Goal: Task Accomplishment & Management: Complete application form

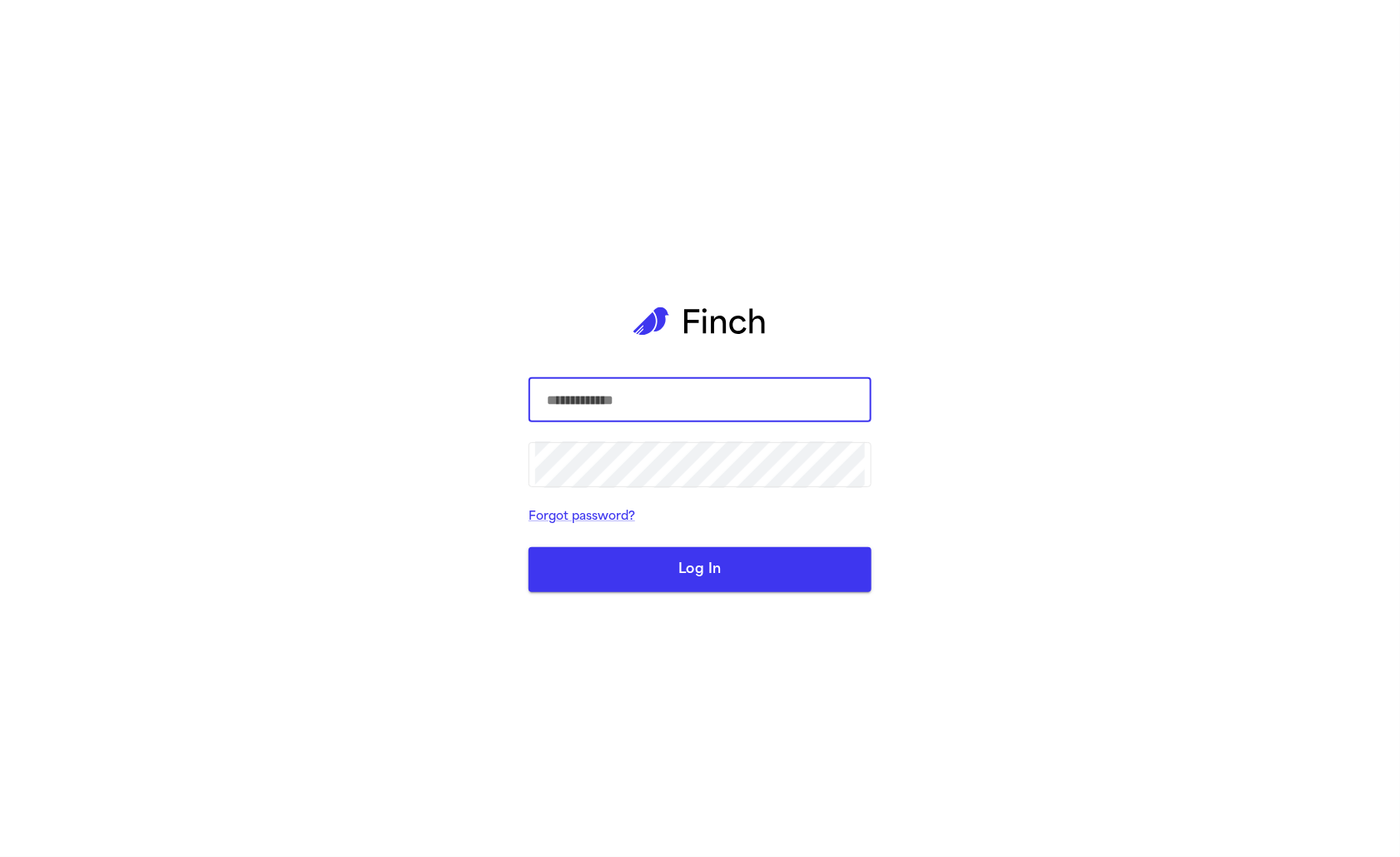
click at [0, 856] on com-1password-button at bounding box center [0, 857] width 0 height 0
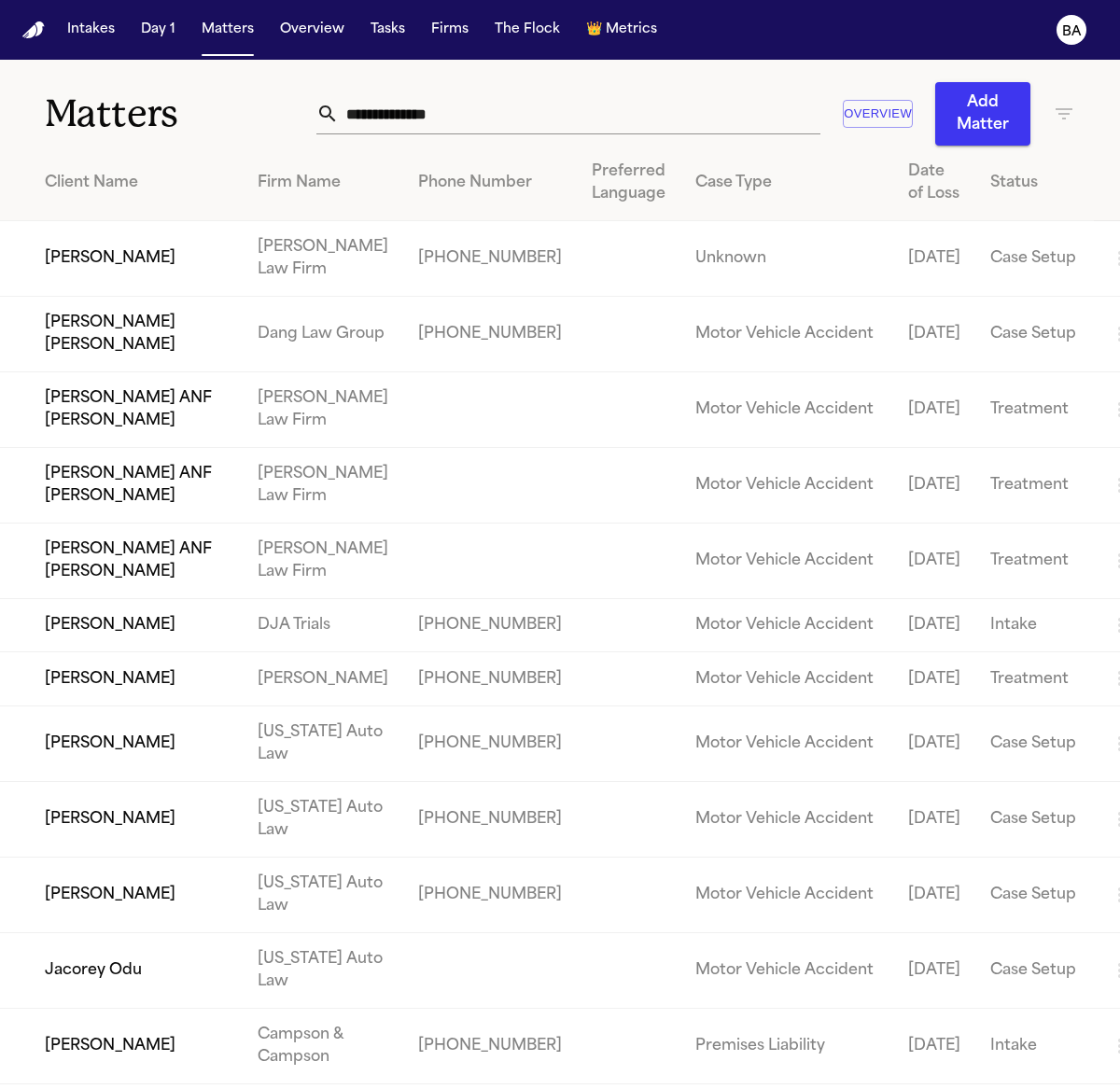
click at [106, 40] on button "Intakes" at bounding box center [90, 30] width 62 height 33
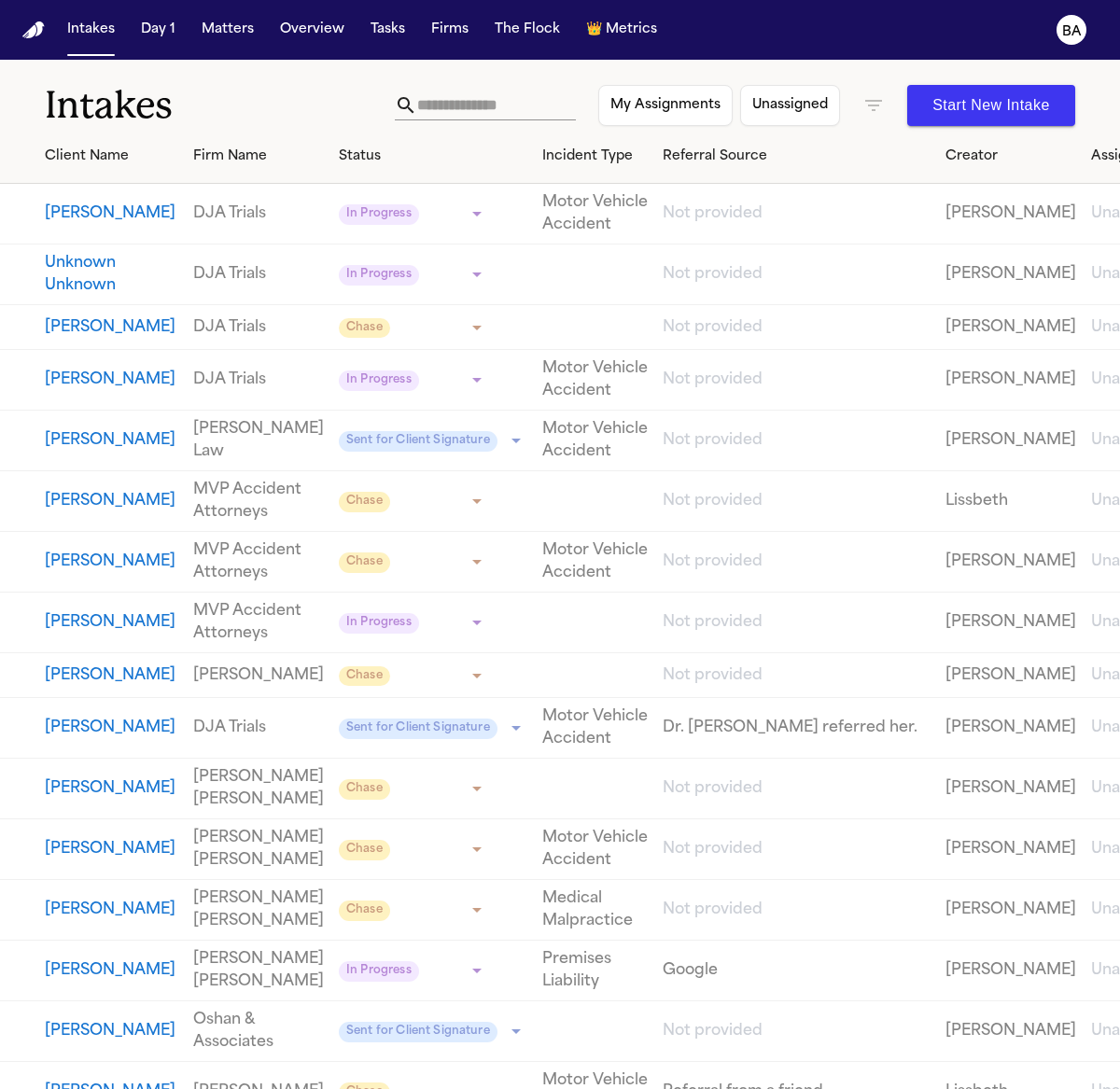
click at [878, 110] on icon "button" at bounding box center [872, 105] width 22 height 22
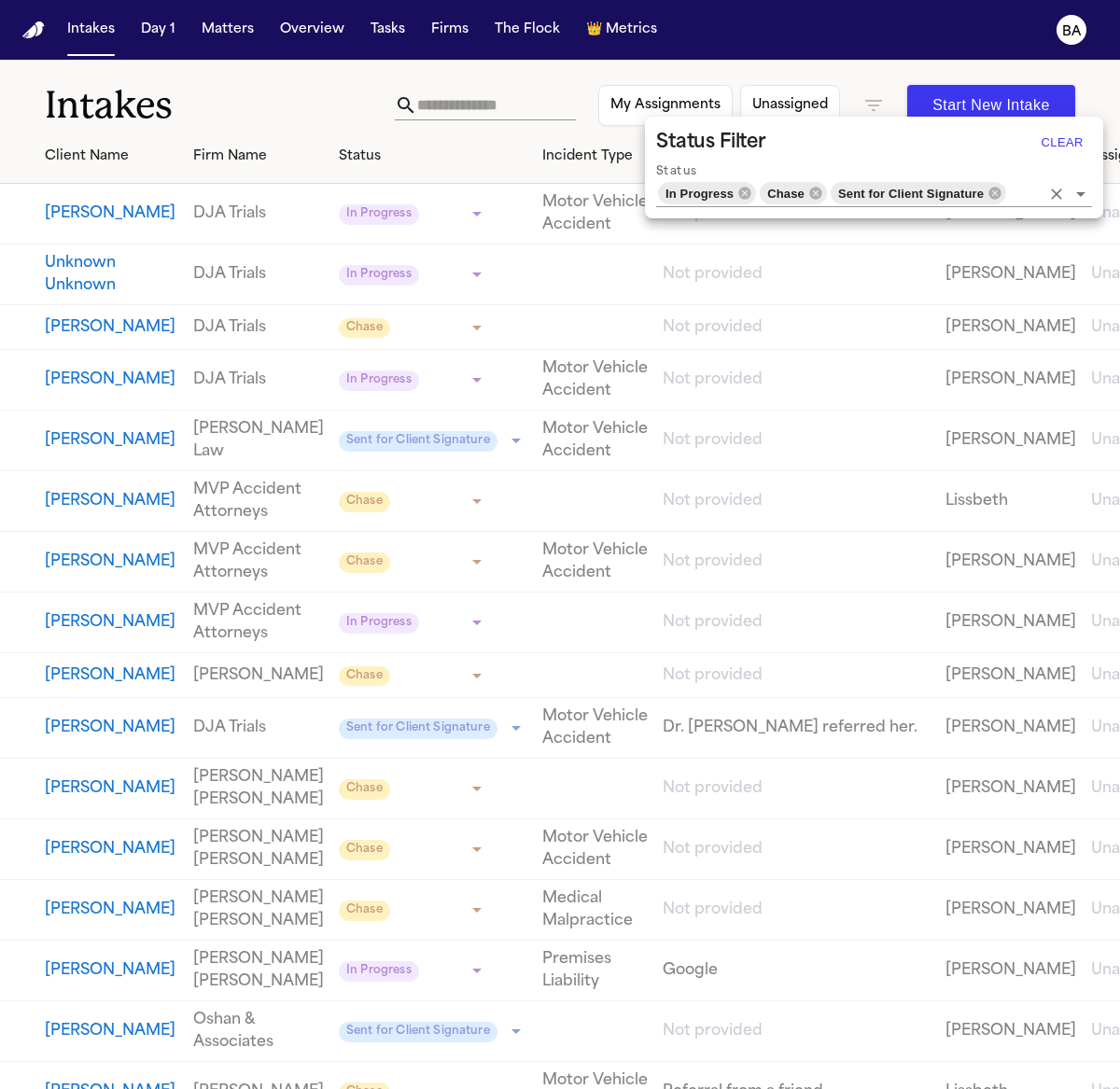
click at [1049, 193] on icon "Clear" at bounding box center [1057, 194] width 19 height 19
click at [1052, 192] on div at bounding box center [560, 544] width 1120 height 1089
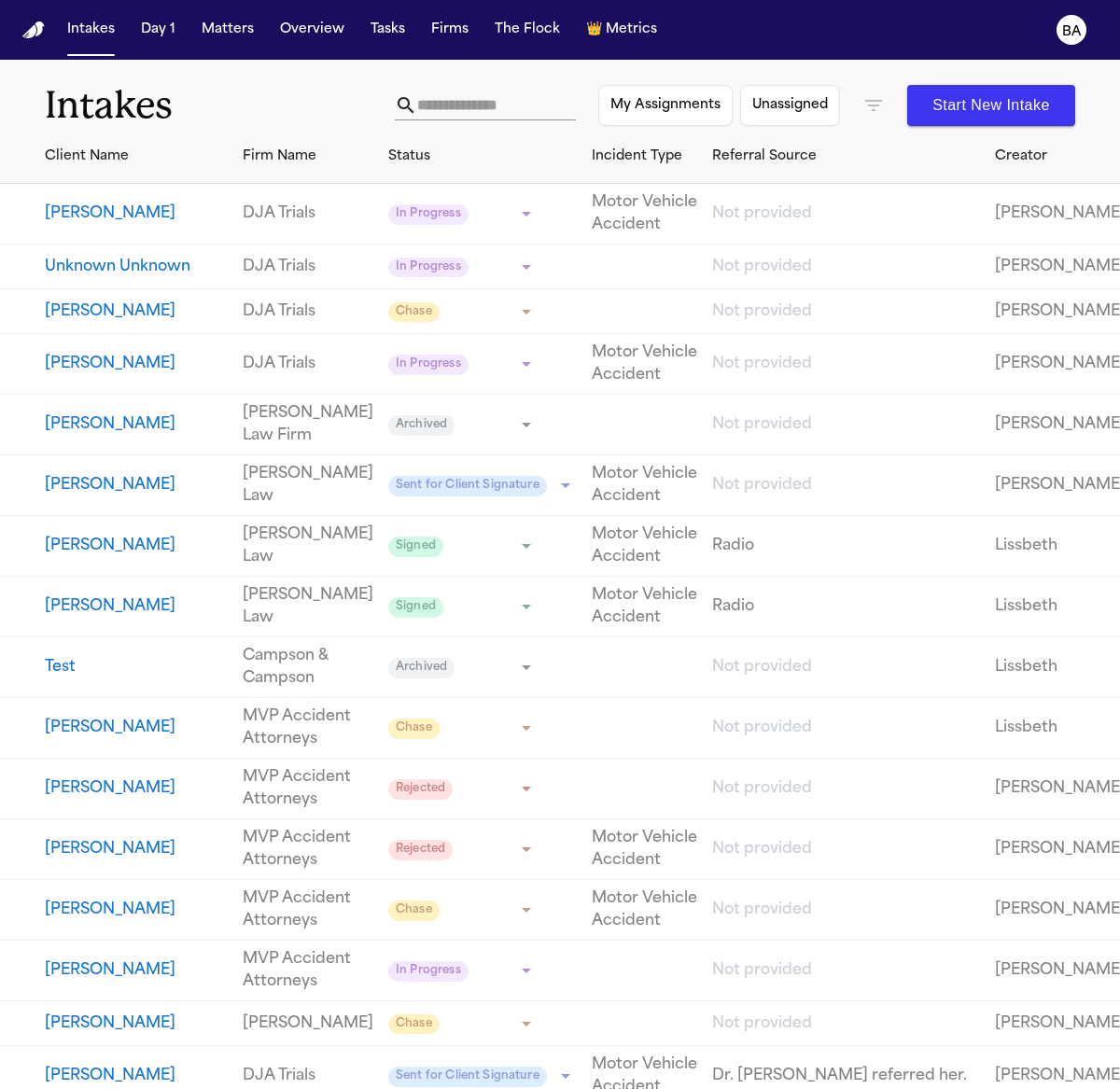
click at [265, 114] on h1 "Intakes" at bounding box center [220, 105] width 350 height 47
click at [254, 85] on h1 "Intakes" at bounding box center [220, 105] width 350 height 47
click at [203, 88] on h1 "Intakes" at bounding box center [220, 105] width 350 height 47
click at [224, 31] on button "Matters" at bounding box center [228, 30] width 67 height 33
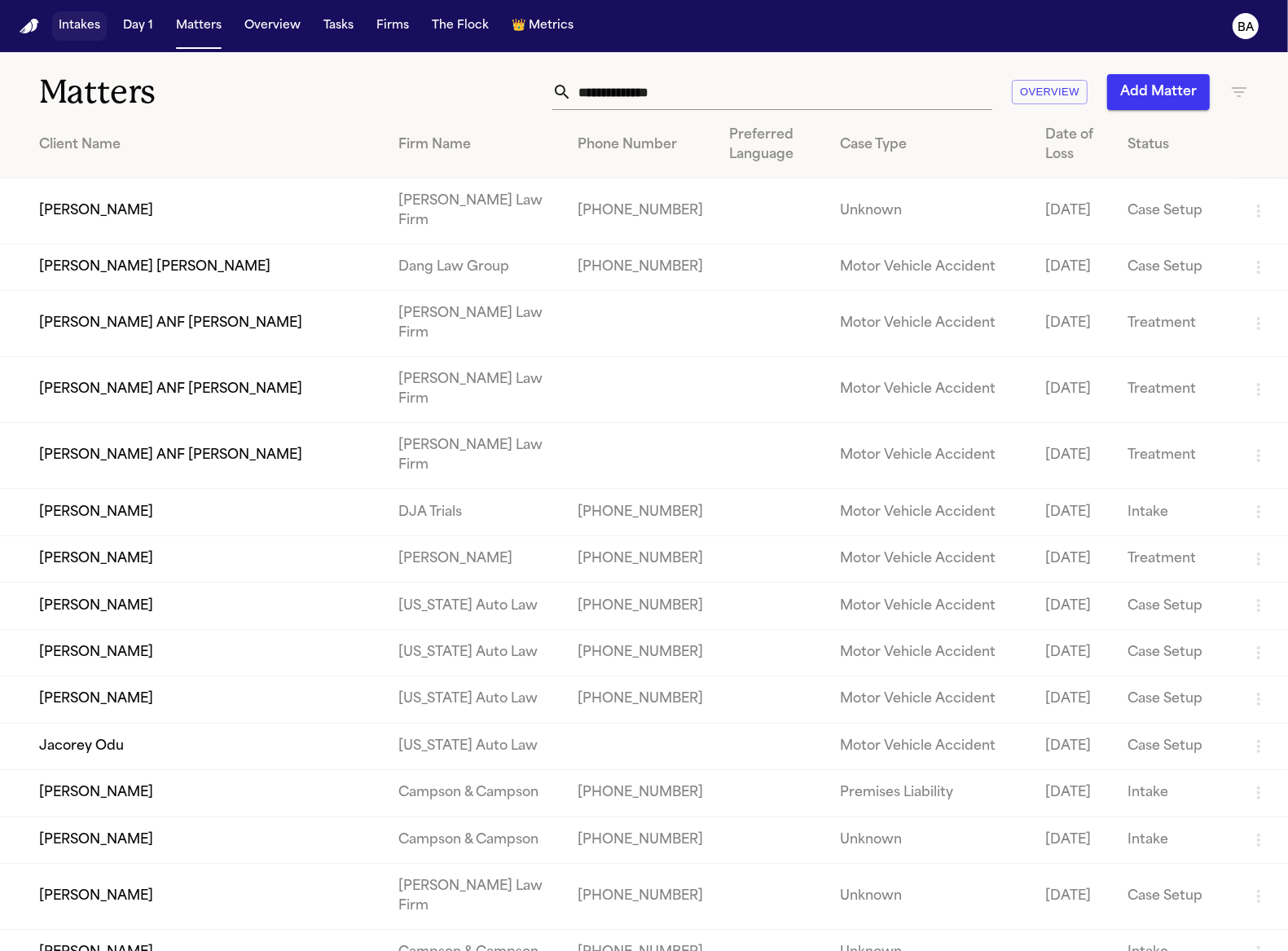
click at [69, 35] on button "Intakes" at bounding box center [79, 26] width 54 height 29
click at [75, 32] on button "Intakes" at bounding box center [79, 26] width 54 height 29
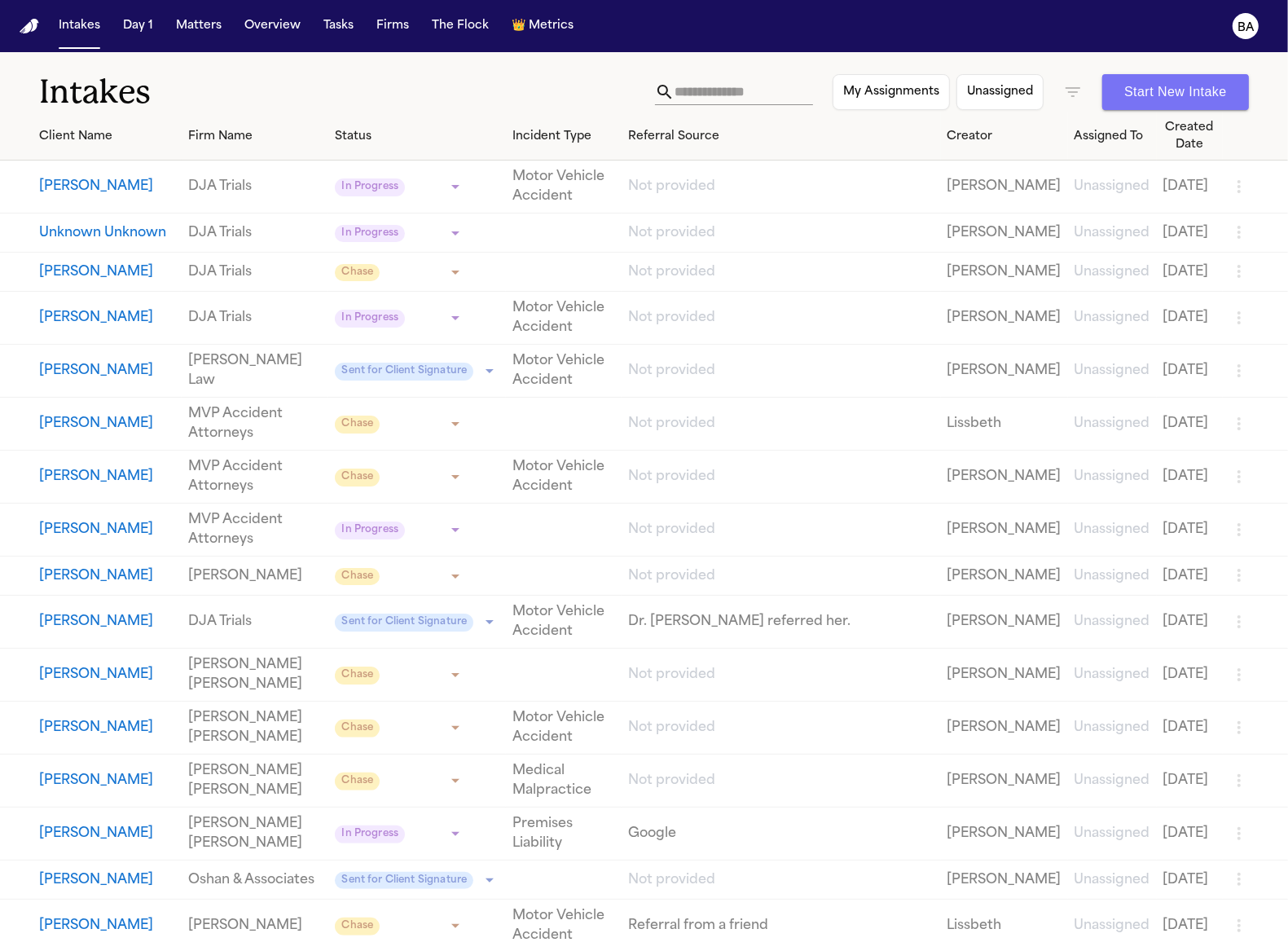
click at [1191, 82] on button "Start New Intake" at bounding box center [1176, 92] width 147 height 36
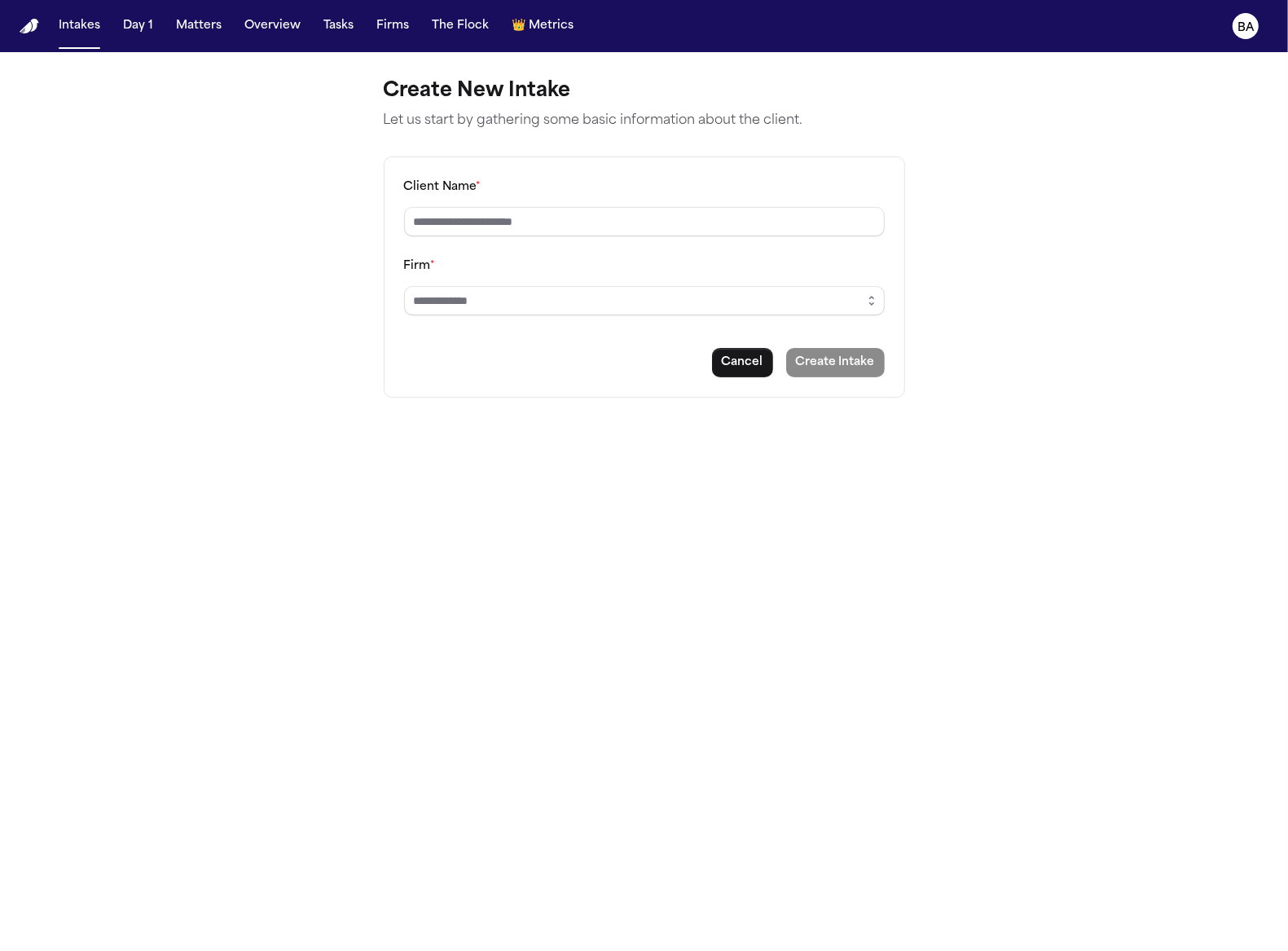
click at [742, 351] on button "Cancel" at bounding box center [743, 362] width 61 height 29
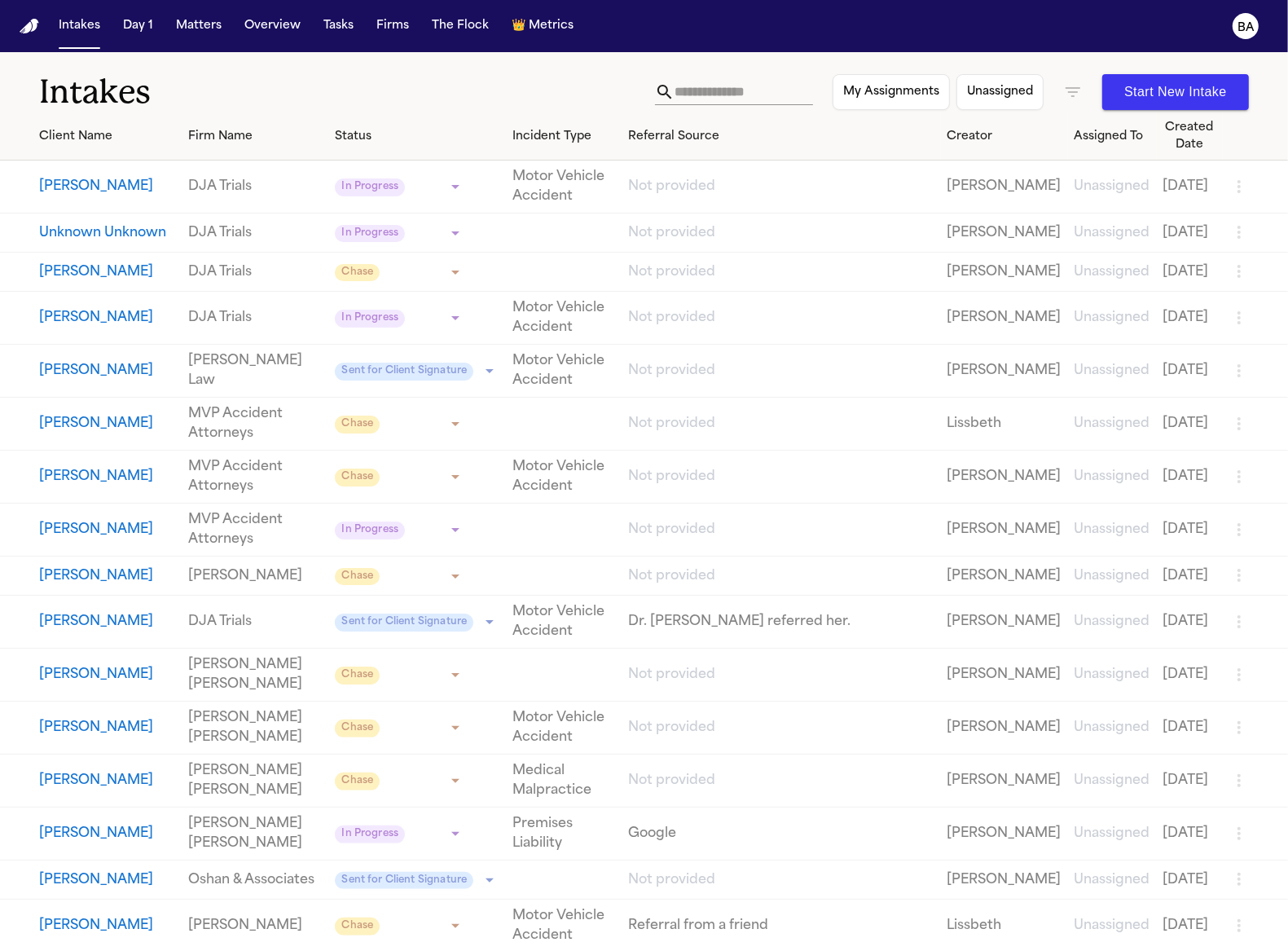
click at [107, 184] on button "[PERSON_NAME]" at bounding box center [107, 186] width 136 height 19
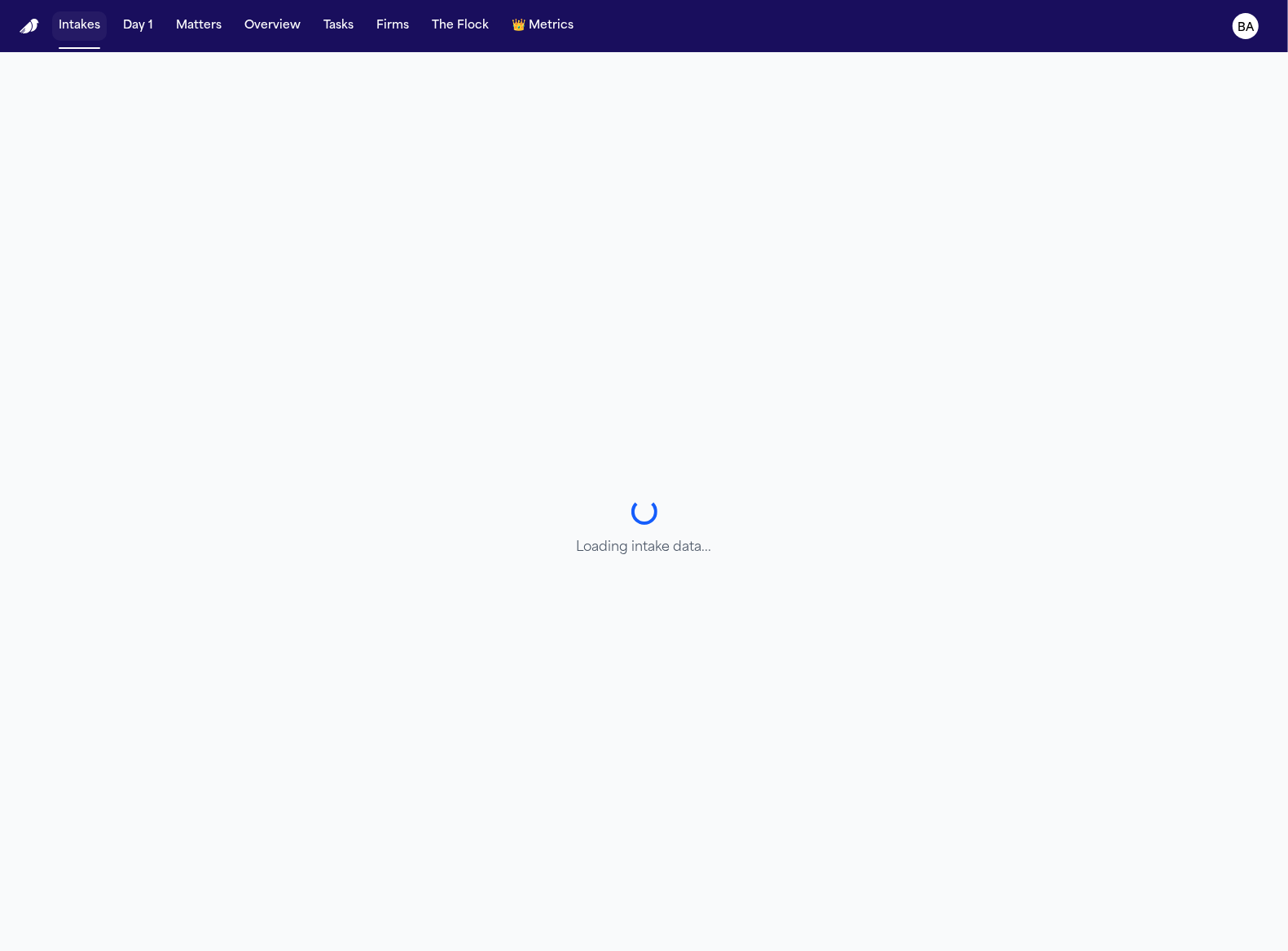
click at [98, 37] on button "Intakes" at bounding box center [79, 26] width 54 height 29
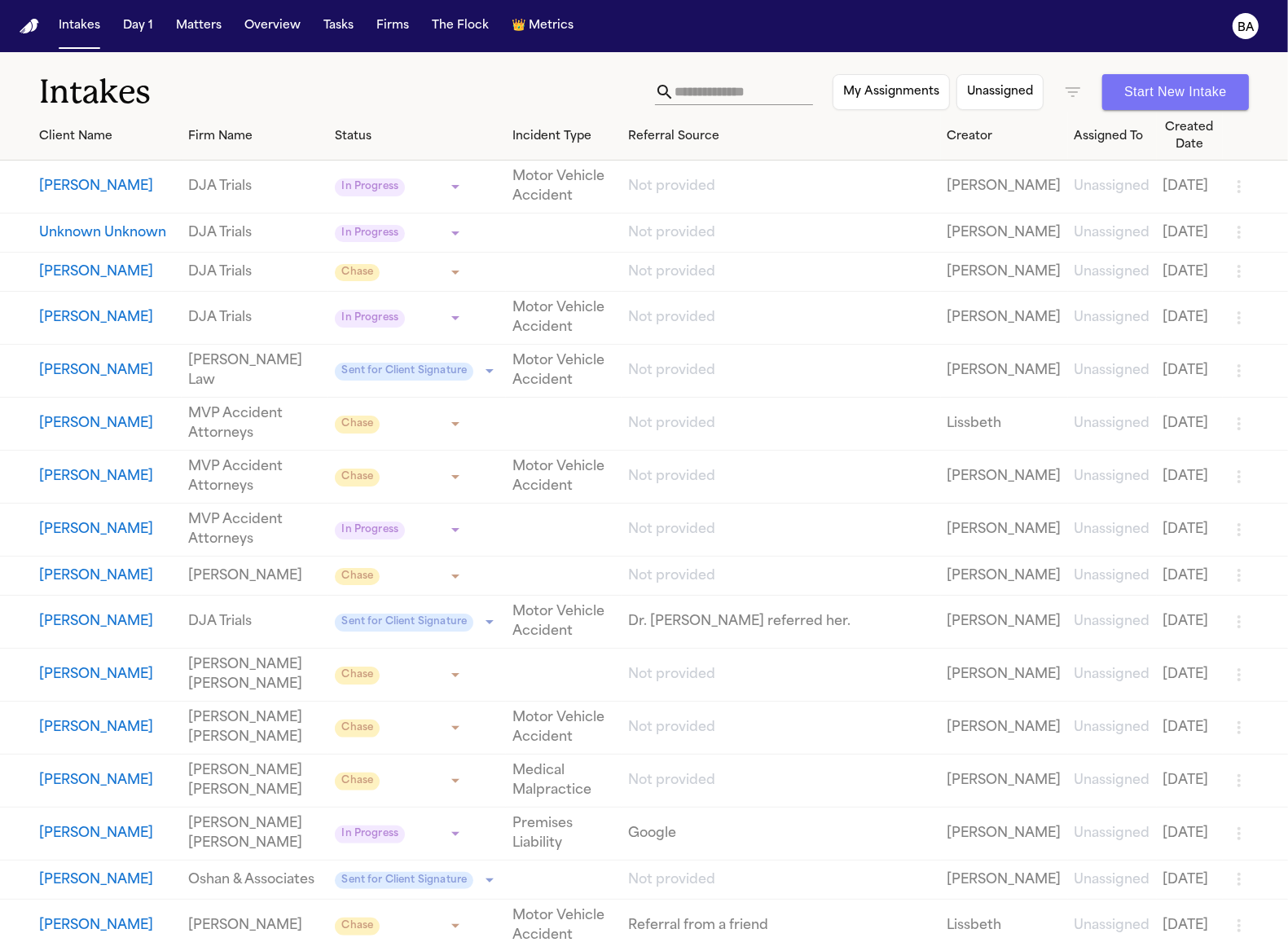
click at [1119, 94] on button "Start New Intake" at bounding box center [1176, 92] width 147 height 36
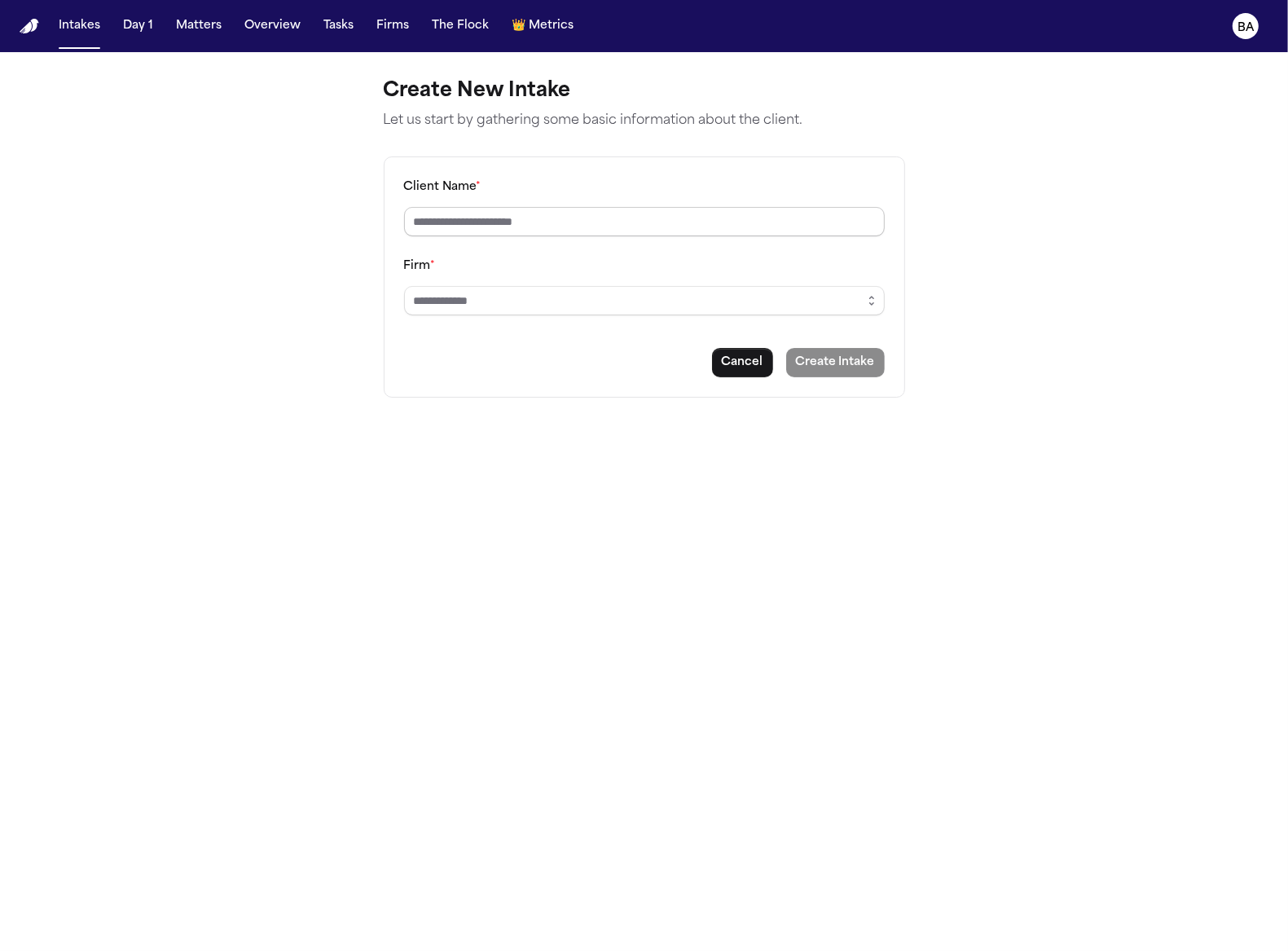
click at [599, 228] on input "Client Name *" at bounding box center [645, 221] width 481 height 29
click at [591, 224] on input "Client Name *" at bounding box center [645, 221] width 481 height 29
click at [337, 255] on main "Create New Intake Let us start by gathering some basic information about the cl…" at bounding box center [644, 501] width 1288 height 898
click at [551, 221] on input "Client Name *" at bounding box center [645, 221] width 481 height 29
click at [554, 216] on input "Client Name *" at bounding box center [645, 221] width 481 height 29
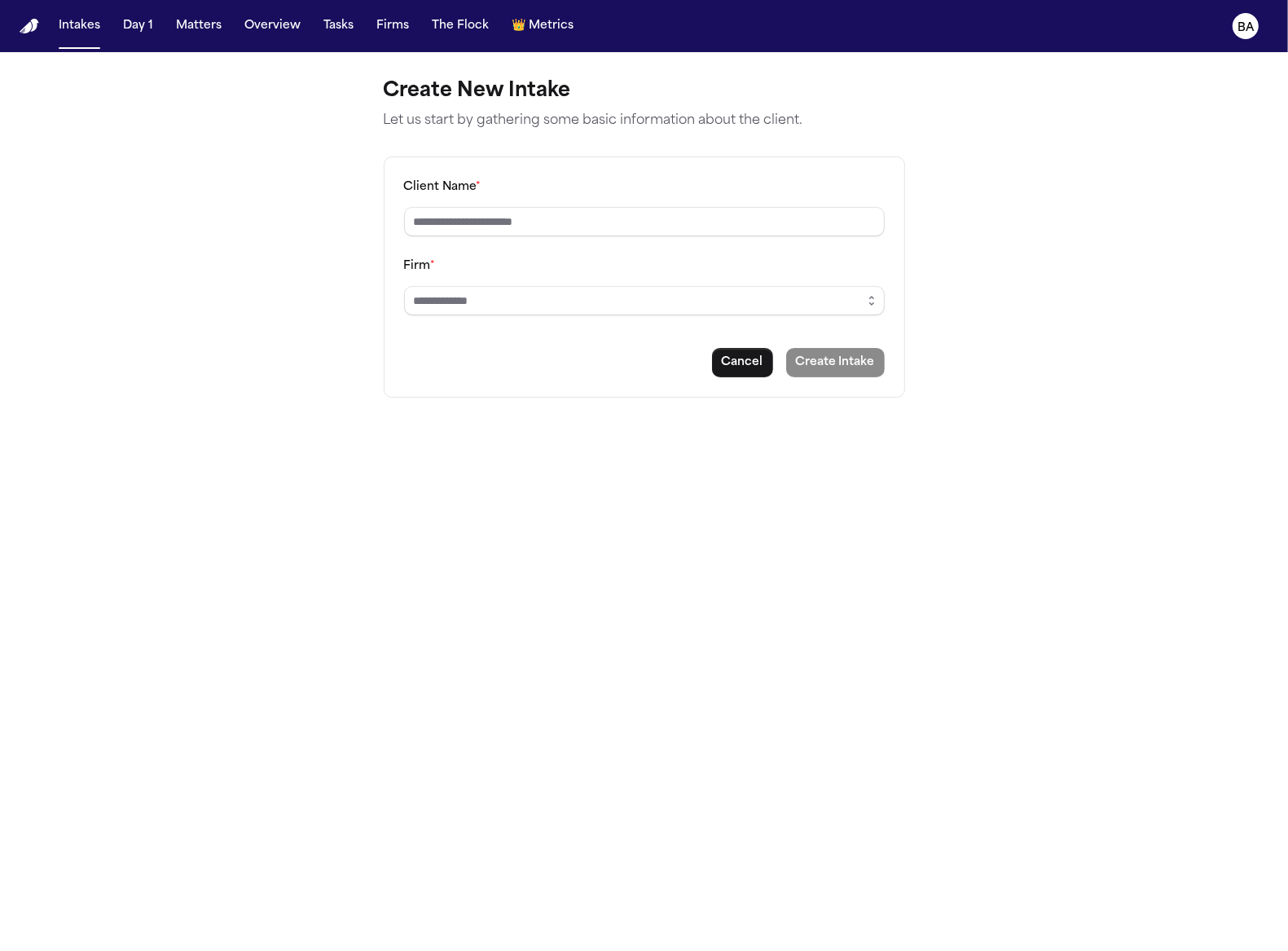
click at [484, 426] on main "Create New Intake Let us start by gathering some basic information about the cl…" at bounding box center [644, 501] width 1288 height 898
click at [60, 35] on button "Intakes" at bounding box center [79, 26] width 54 height 29
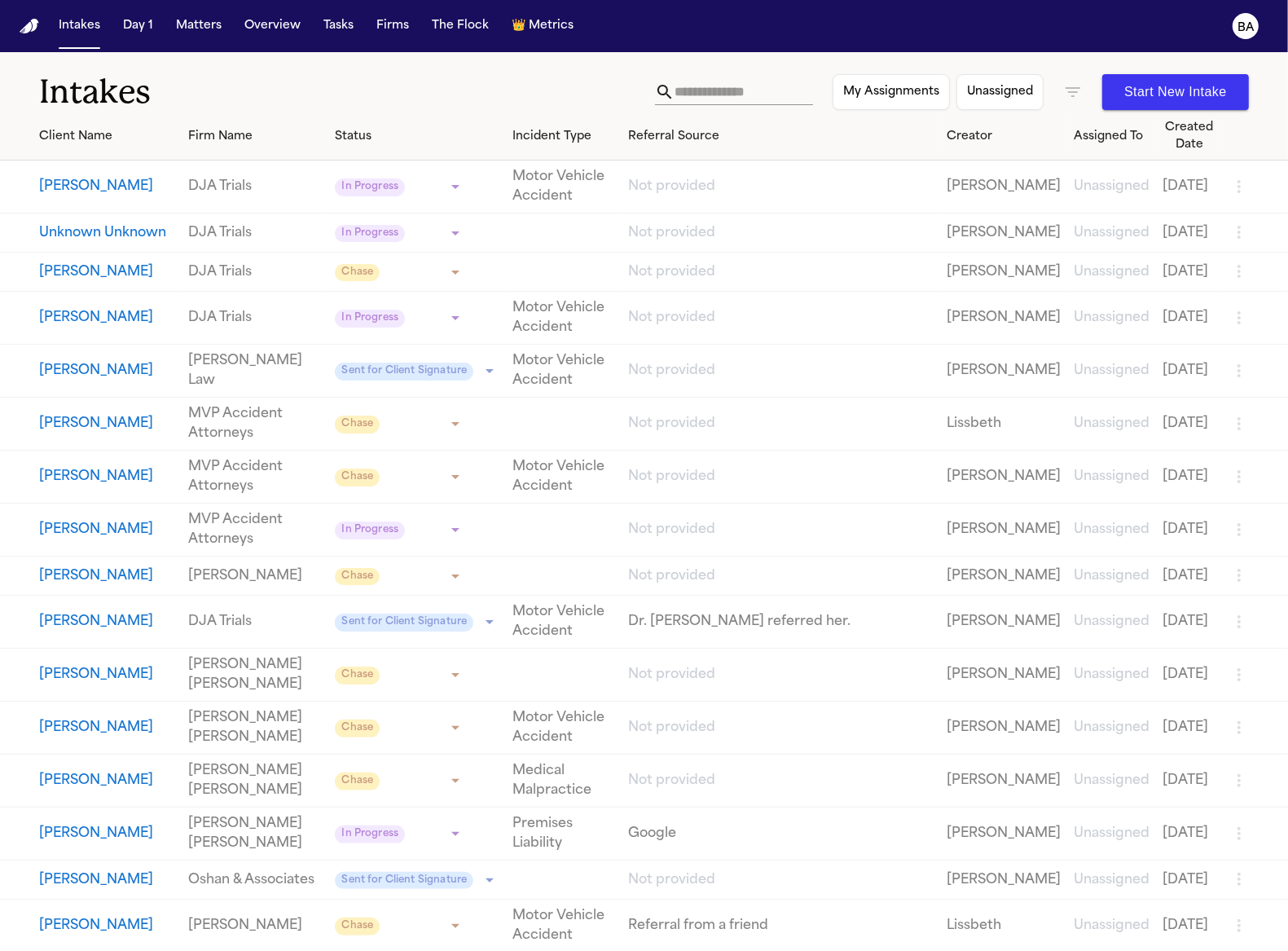
click at [118, 175] on td "[PERSON_NAME]" at bounding box center [91, 186] width 182 height 53
click at [108, 184] on button "[PERSON_NAME]" at bounding box center [107, 186] width 136 height 19
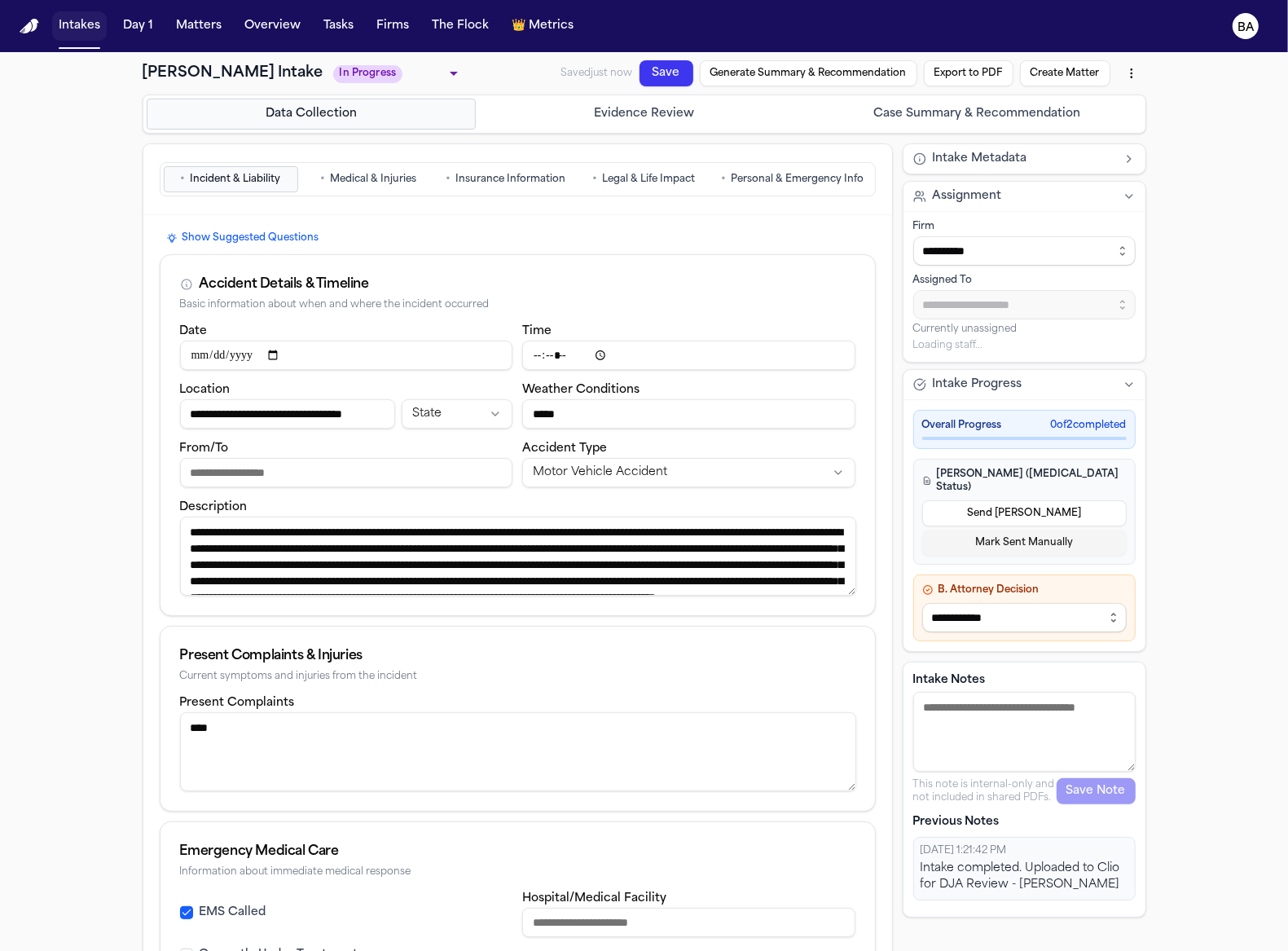
click at [84, 28] on button "Intakes" at bounding box center [79, 26] width 54 height 29
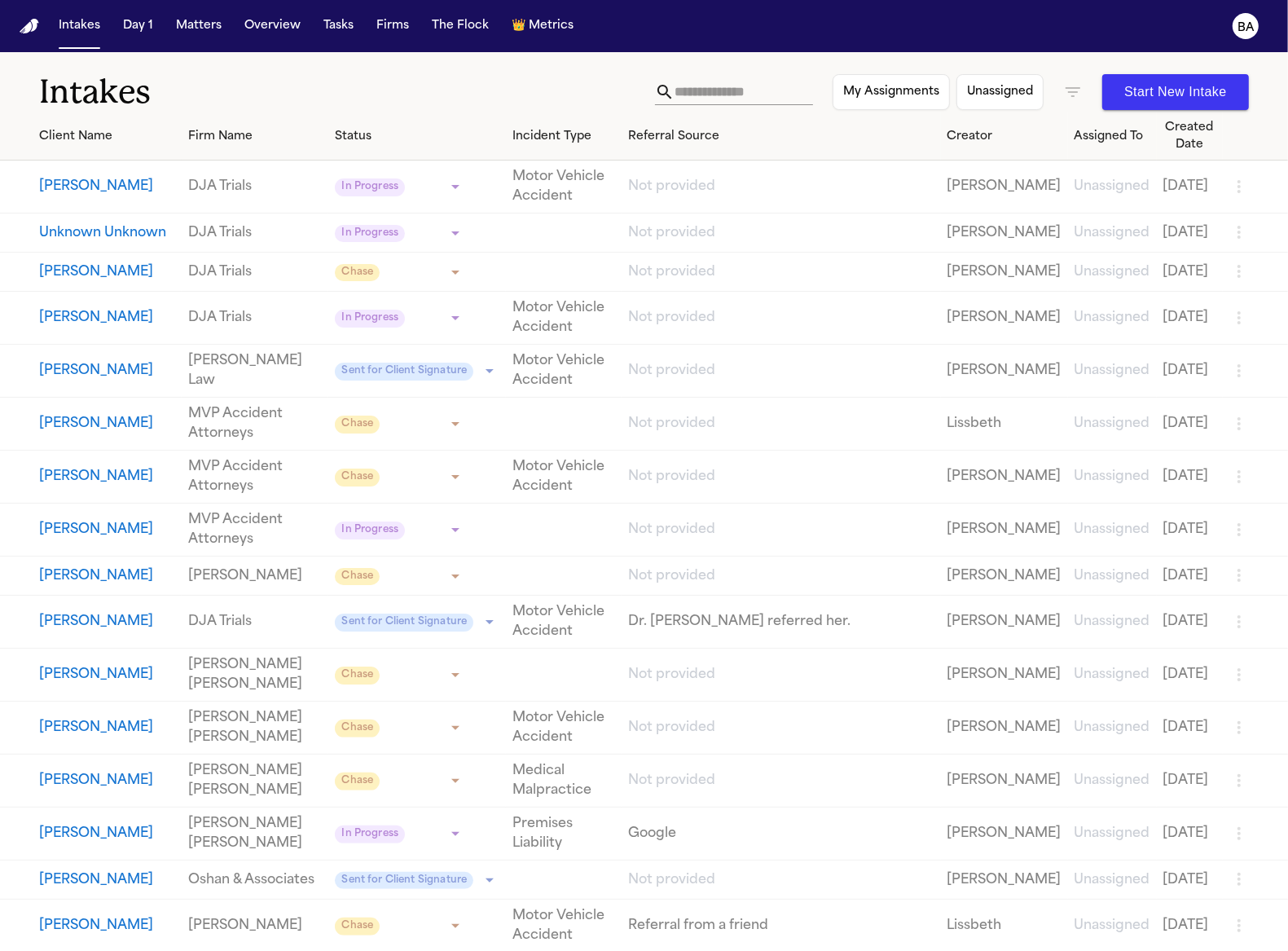
click at [117, 184] on button "[PERSON_NAME]" at bounding box center [107, 186] width 136 height 19
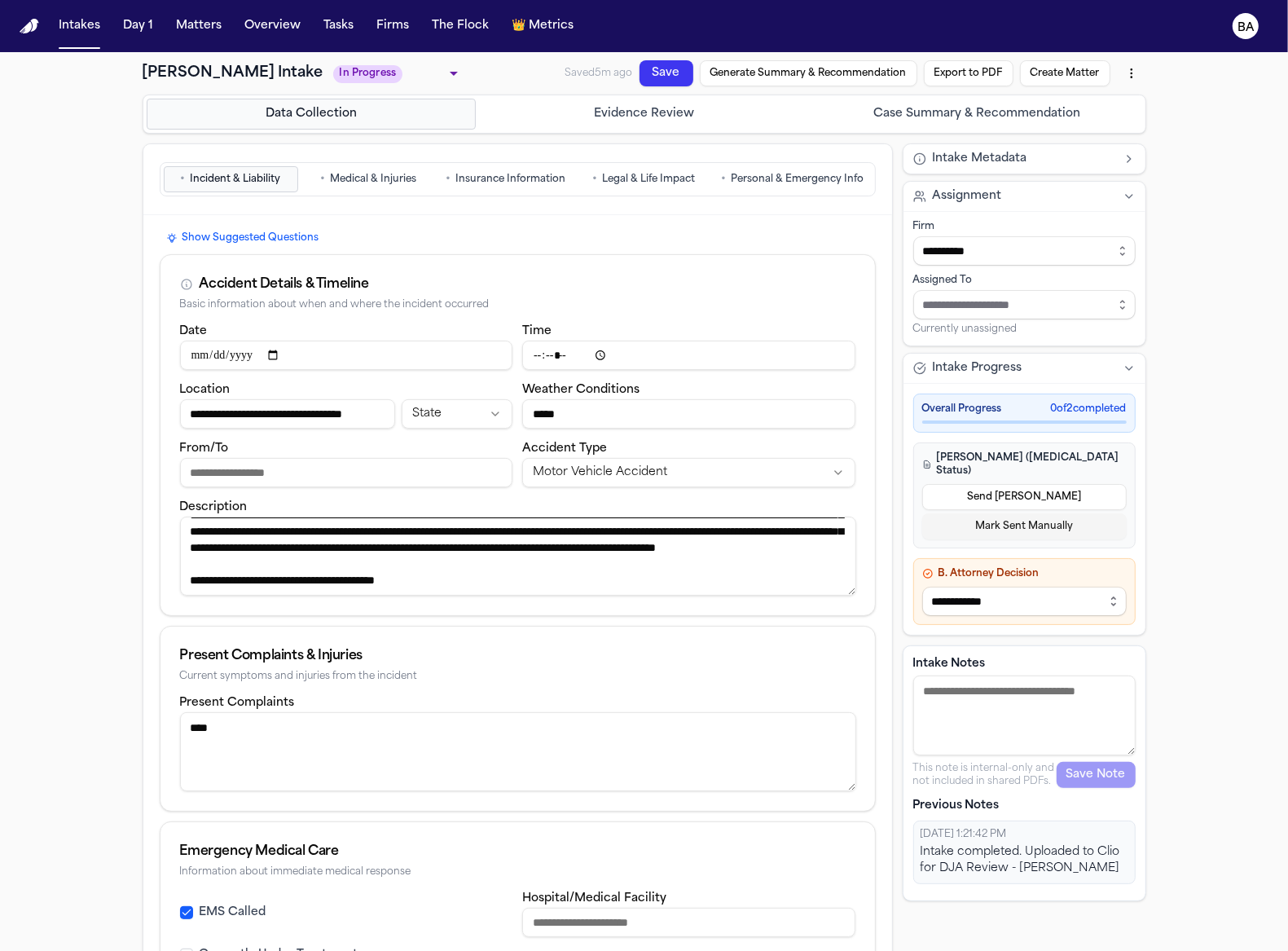
scroll to position [314, 0]
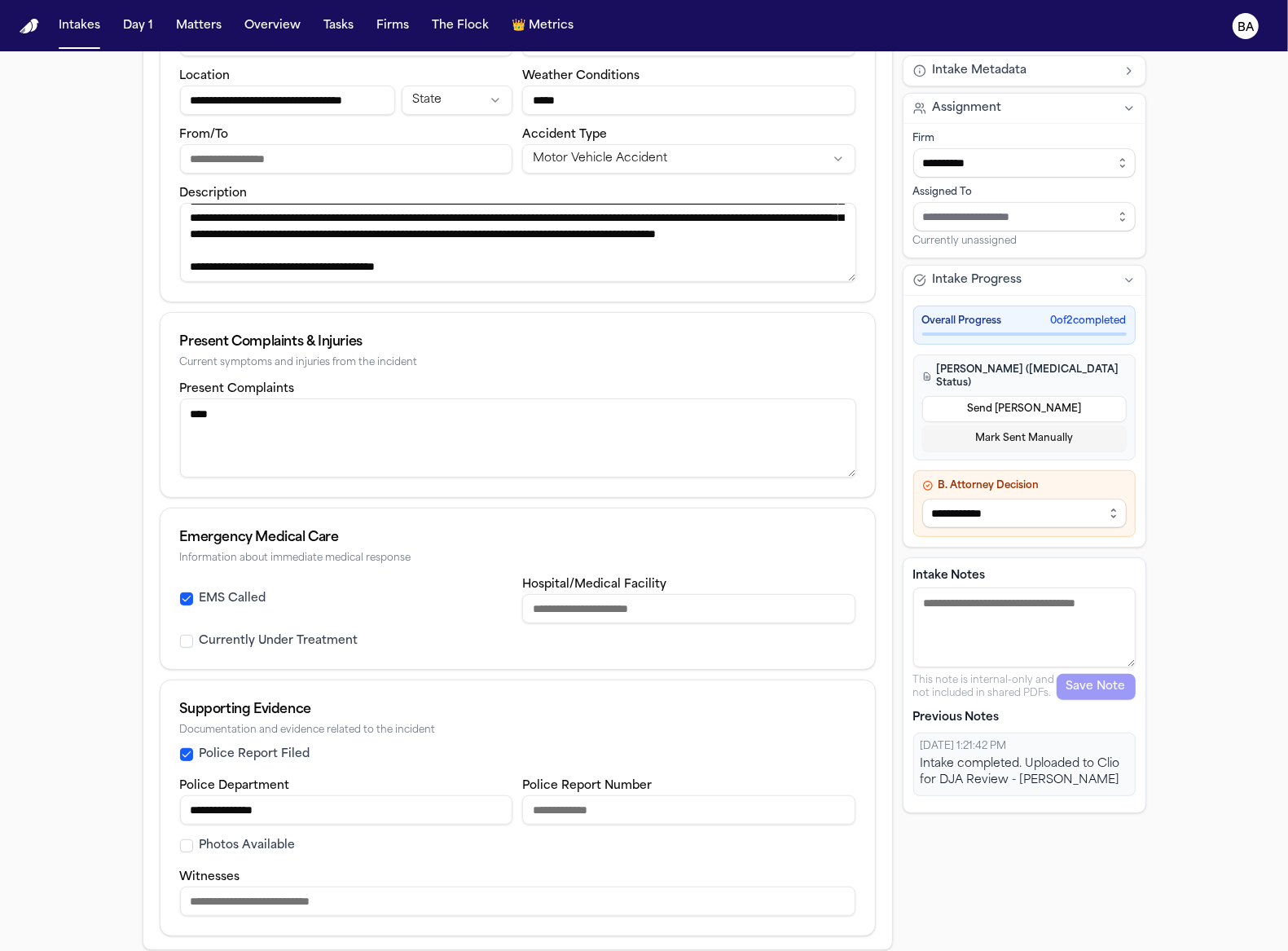
click at [757, 746] on div "Police Report Filed" at bounding box center [518, 755] width 676 height 17
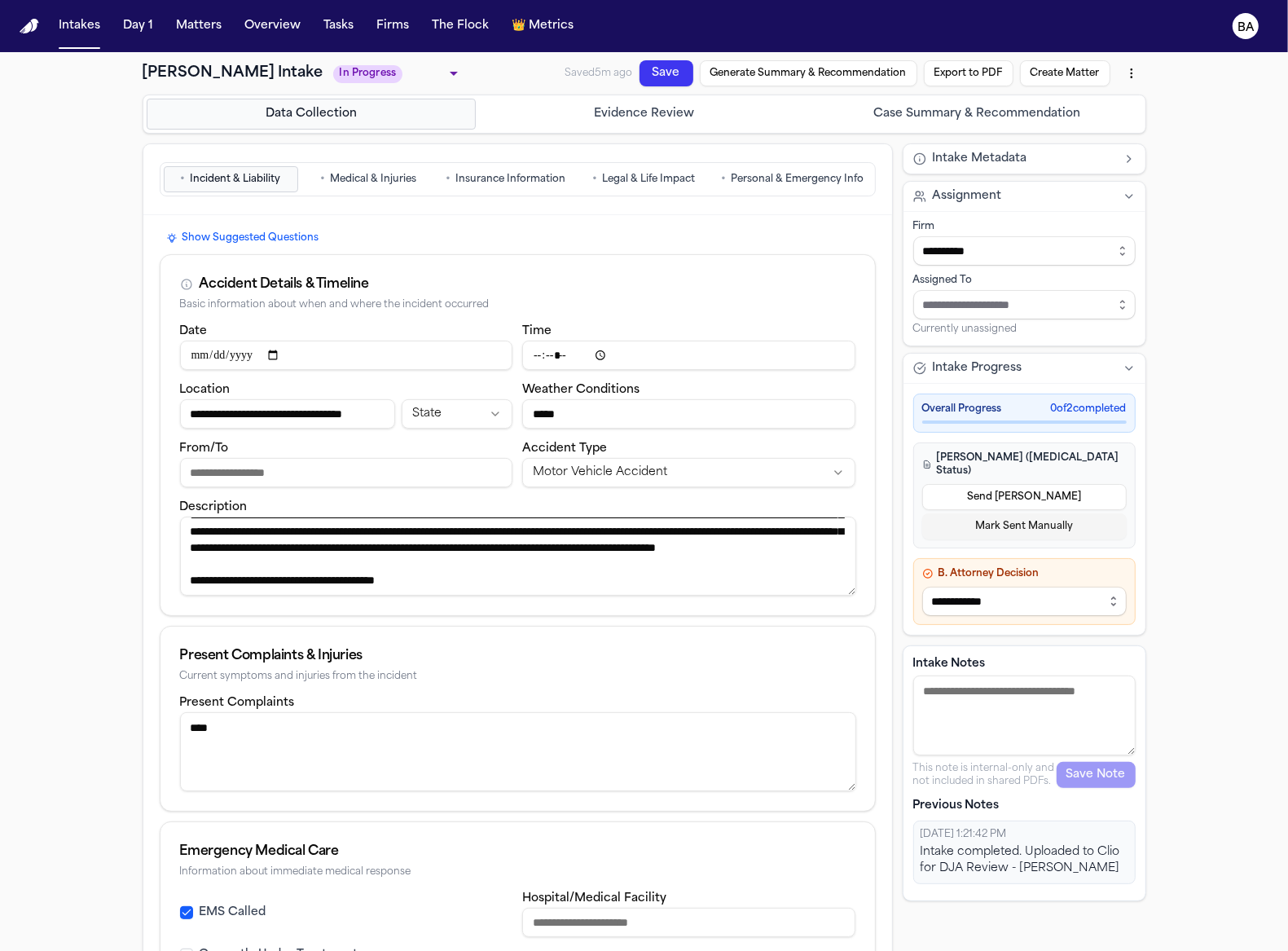
click at [238, 746] on textarea "****" at bounding box center [519, 751] width 677 height 79
click at [210, 754] on textarea "****" at bounding box center [519, 751] width 677 height 79
click at [322, 651] on div "Present Complaints & Injuries" at bounding box center [518, 655] width 676 height 19
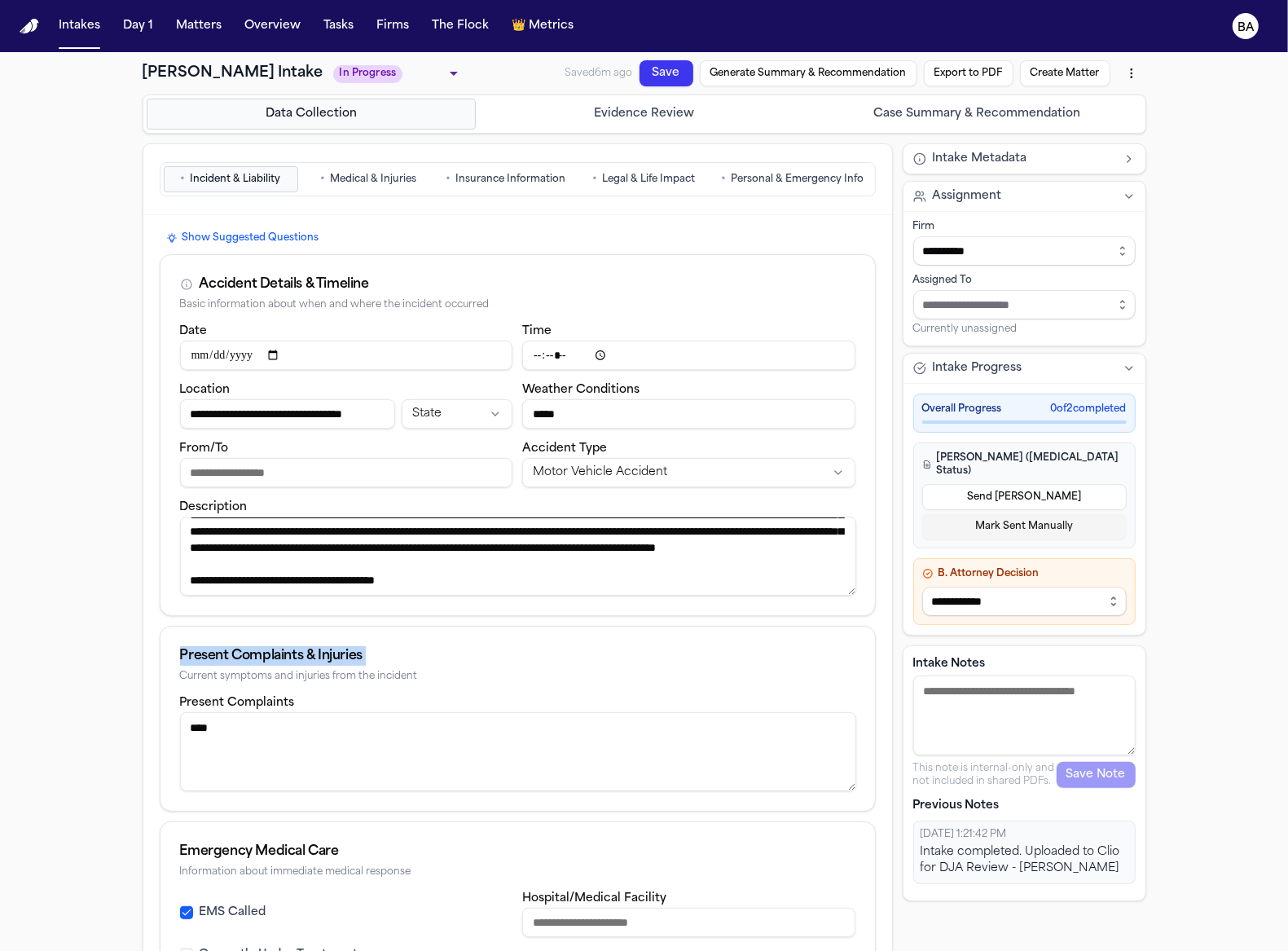
click at [1022, 675] on textarea "Intake Notes" at bounding box center [1025, 716] width 222 height 80
click at [951, 655] on label "Intake Notes" at bounding box center [1025, 664] width 222 height 17
click at [951, 675] on textarea "Intake Notes" at bounding box center [1025, 716] width 222 height 80
click at [951, 655] on label "Intake Notes" at bounding box center [1025, 664] width 222 height 17
click at [951, 675] on textarea "Intake Notes" at bounding box center [1025, 716] width 222 height 80
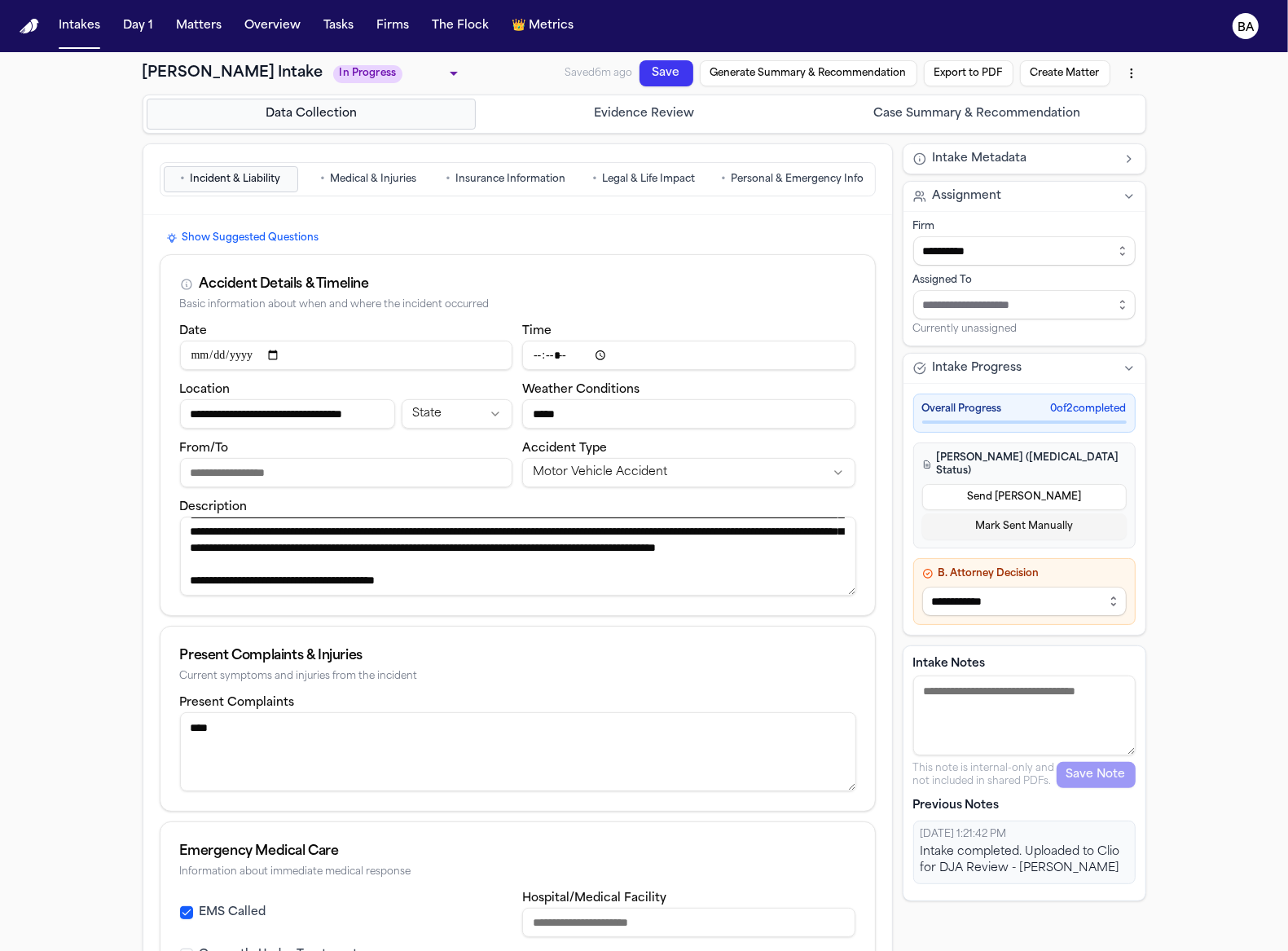
click at [951, 655] on label "Intake Notes" at bounding box center [1025, 664] width 222 height 17
click at [951, 675] on textarea "Intake Notes" at bounding box center [1025, 716] width 222 height 80
click at [951, 655] on label "Intake Notes" at bounding box center [1025, 664] width 222 height 17
click at [951, 675] on textarea "Intake Notes" at bounding box center [1025, 716] width 222 height 80
click at [951, 655] on label "Intake Notes" at bounding box center [1025, 664] width 222 height 17
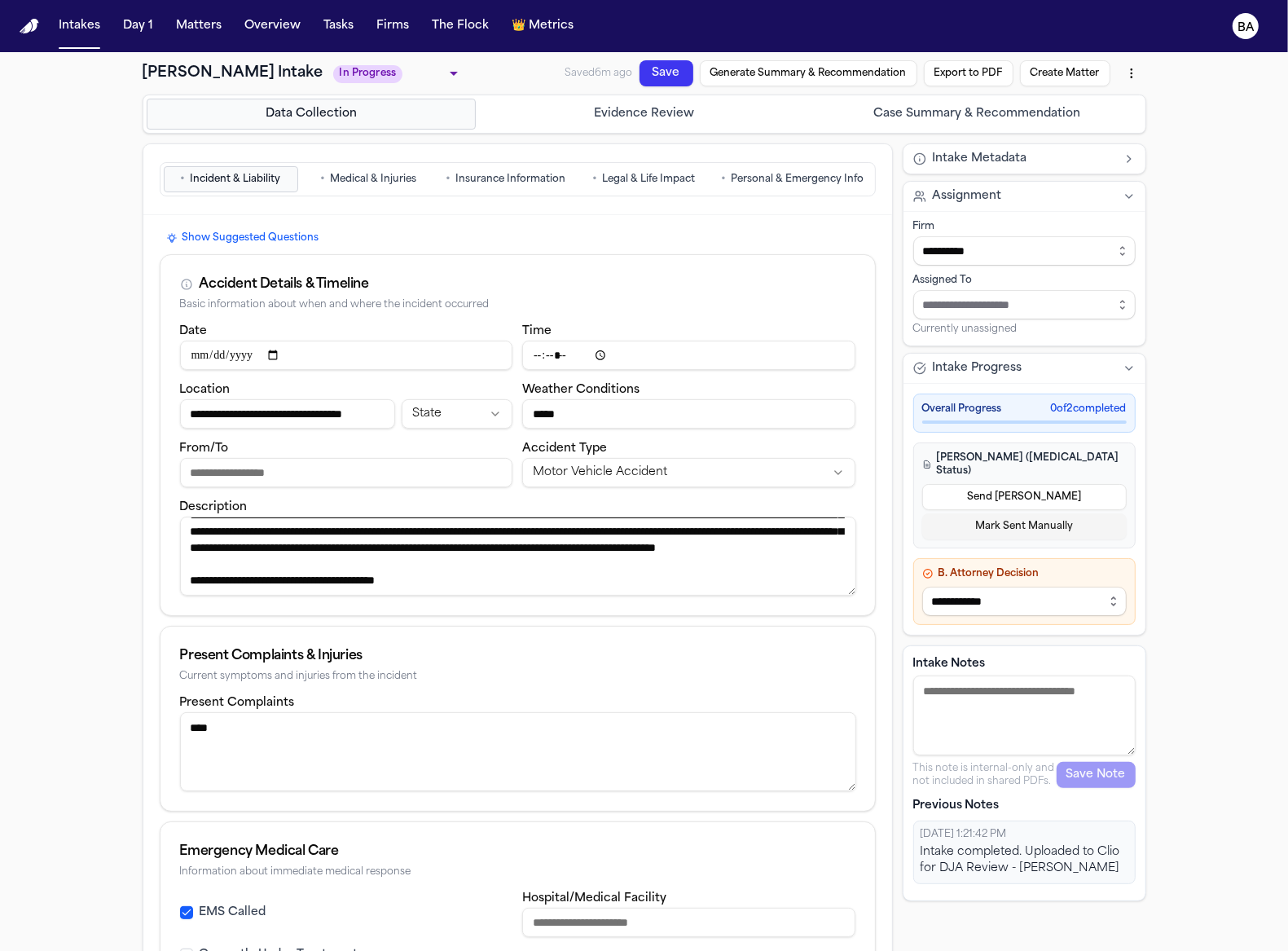
click at [951, 675] on textarea "Intake Notes" at bounding box center [1025, 716] width 222 height 80
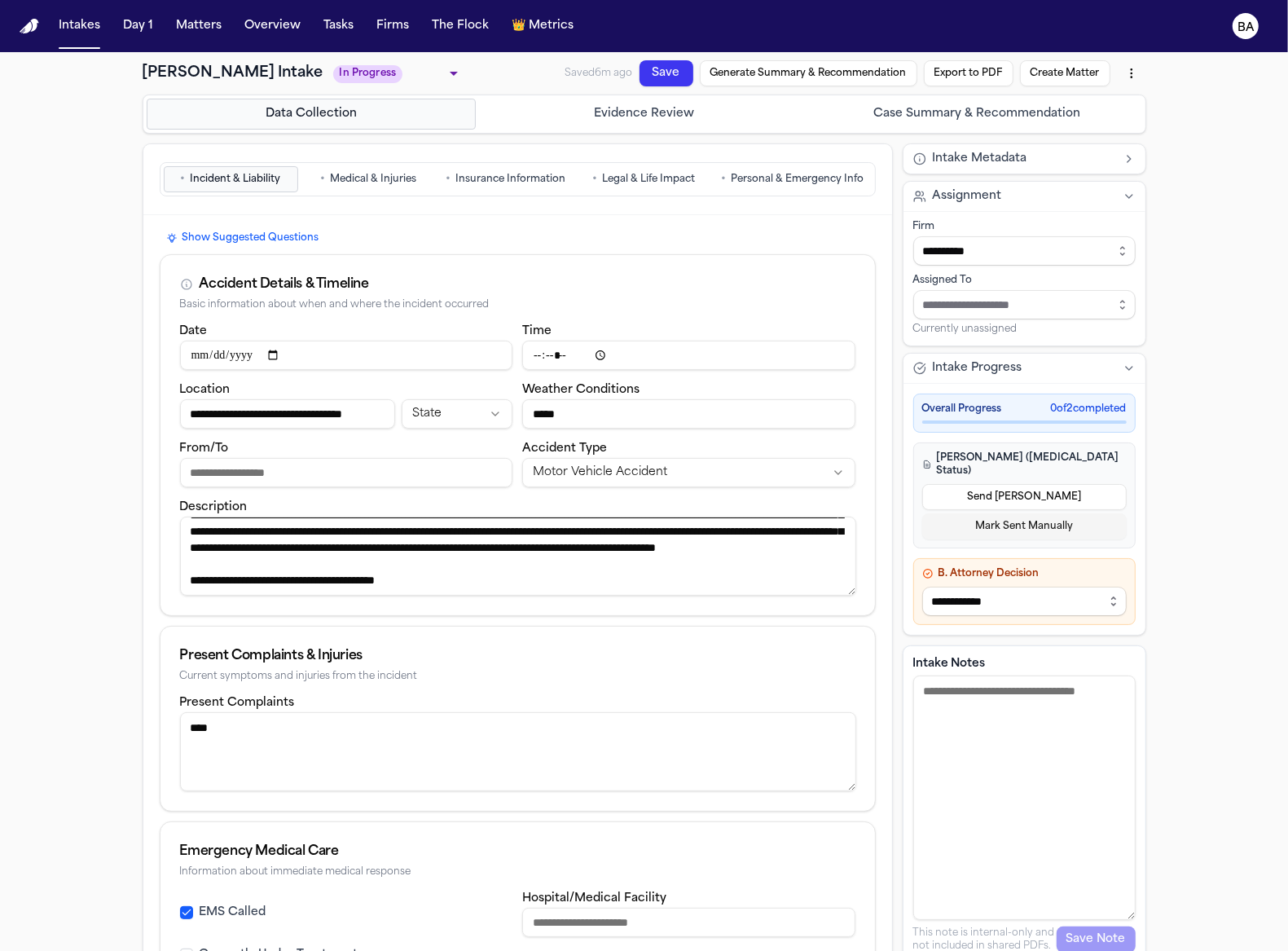
drag, startPoint x: 1124, startPoint y: 731, endPoint x: 1085, endPoint y: 898, distance: 171.5
click at [1085, 837] on textarea "Intake Notes" at bounding box center [1025, 797] width 222 height 245
click at [408, 166] on button "• Medical & Injuries" at bounding box center [368, 179] width 134 height 26
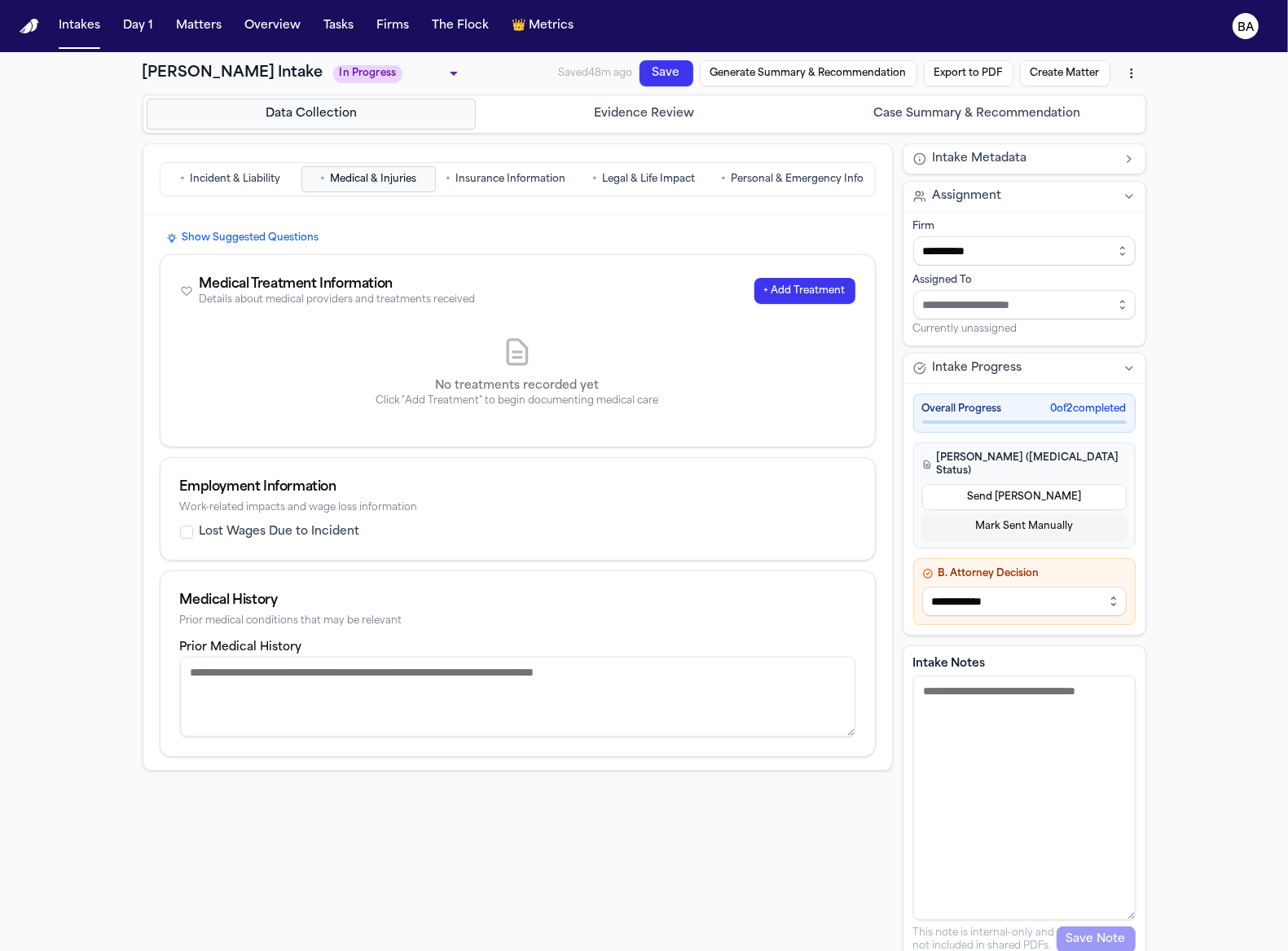
click at [507, 184] on span "Insurance Information" at bounding box center [511, 180] width 110 height 13
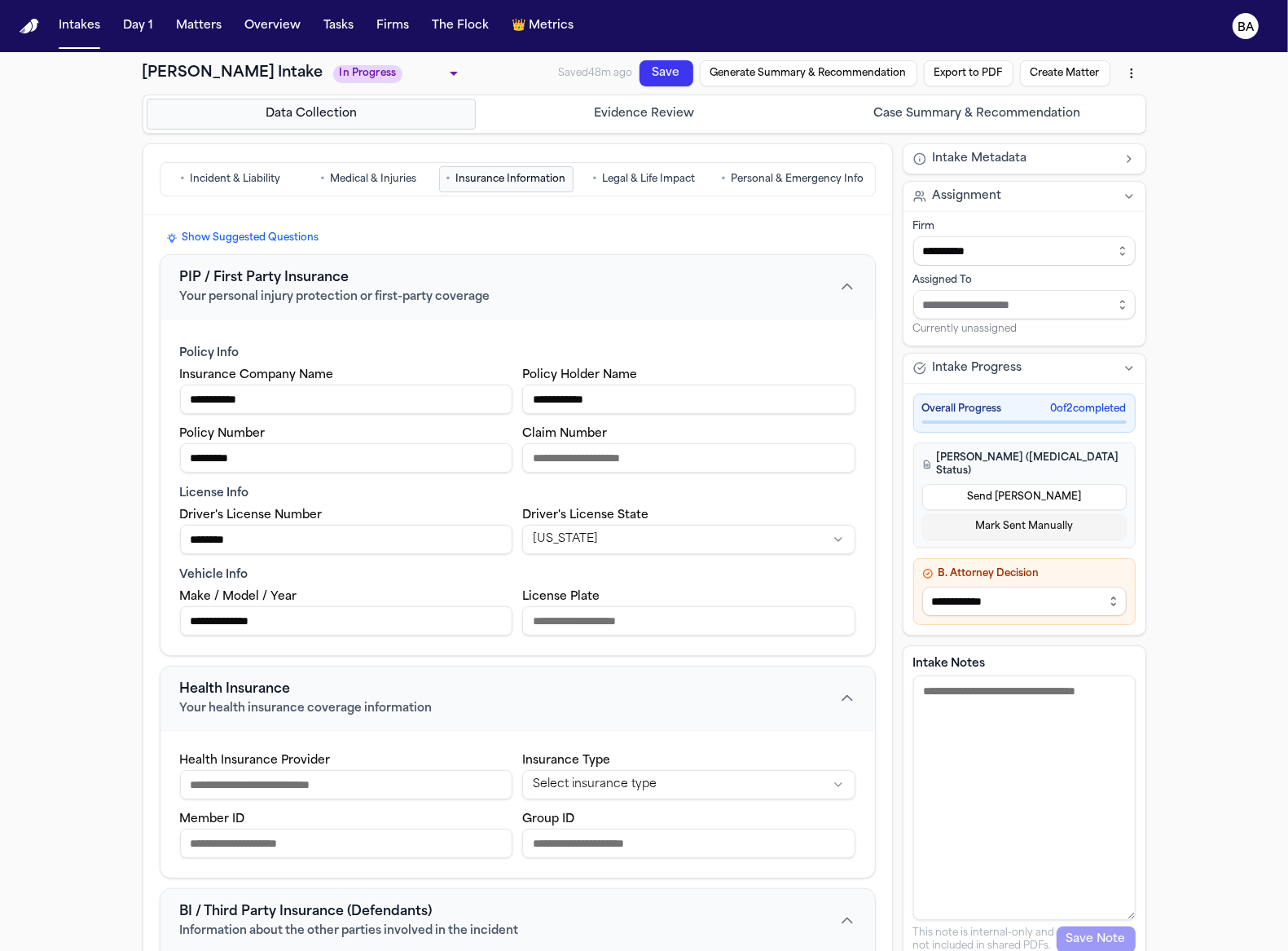
click at [585, 179] on button "• Legal & Life Impact" at bounding box center [644, 179] width 134 height 26
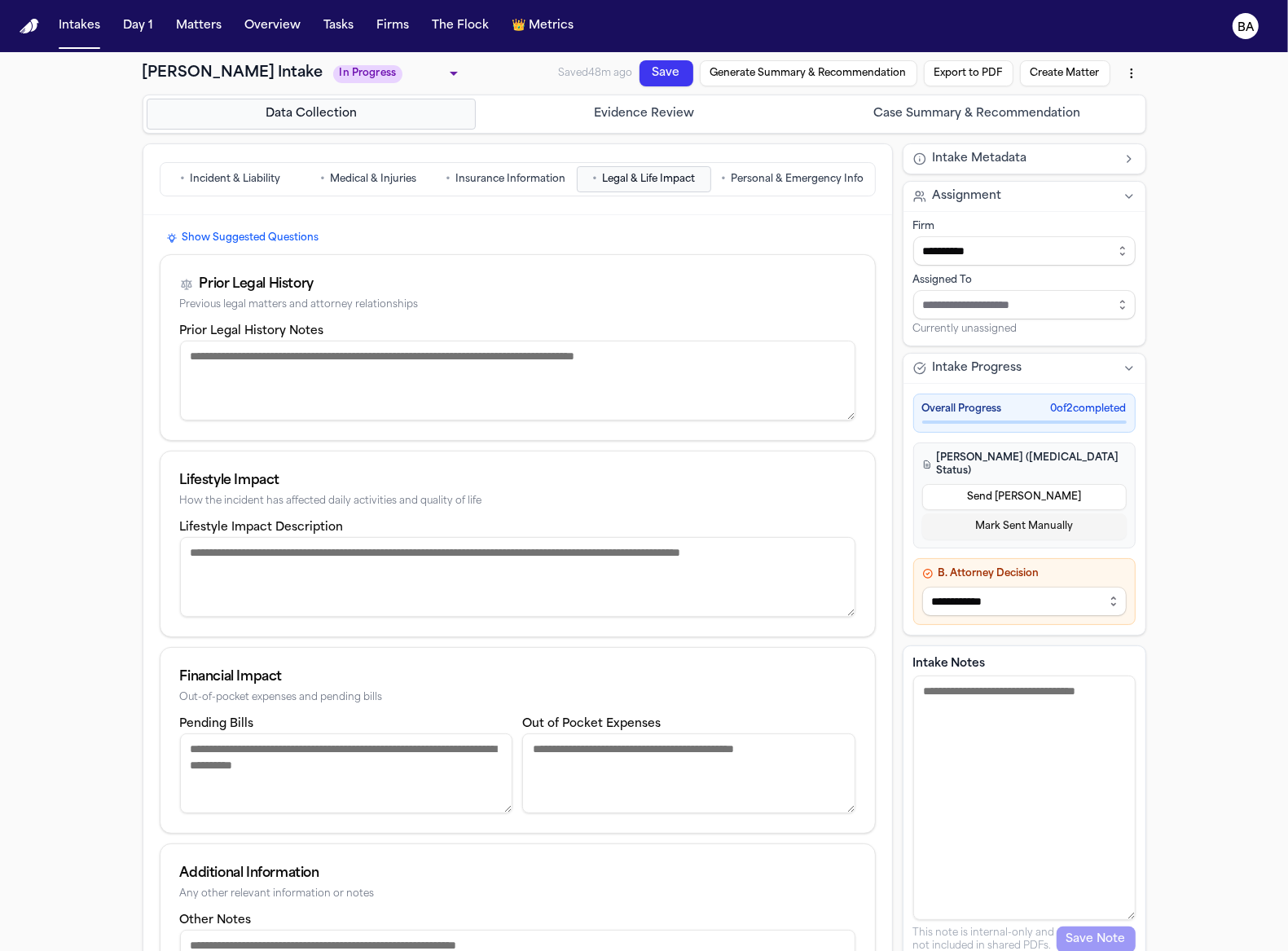
click at [775, 173] on span "Personal & Emergency Info" at bounding box center [798, 180] width 133 height 13
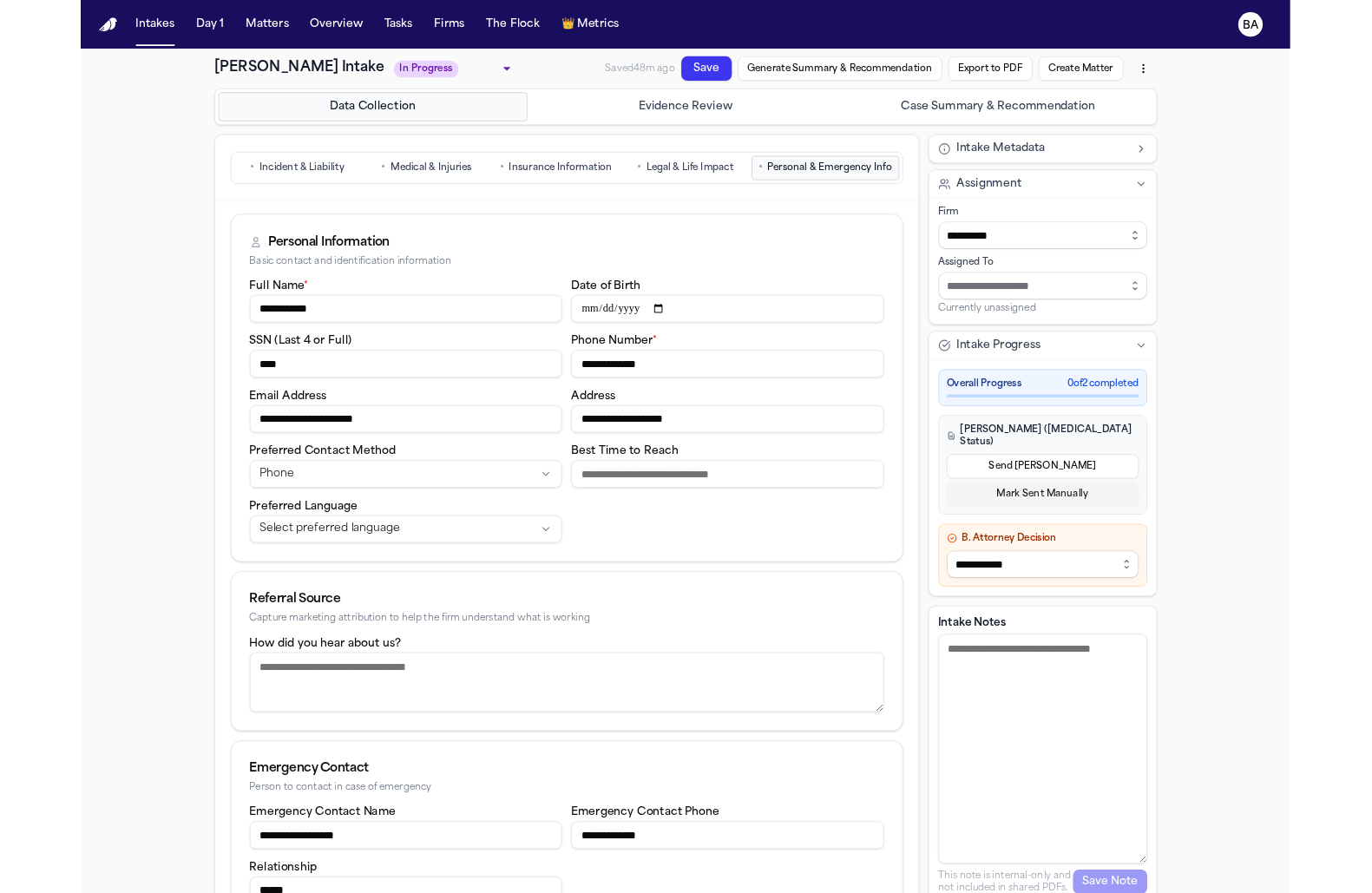
scroll to position [105, 0]
